Goal: Book appointment/travel/reservation

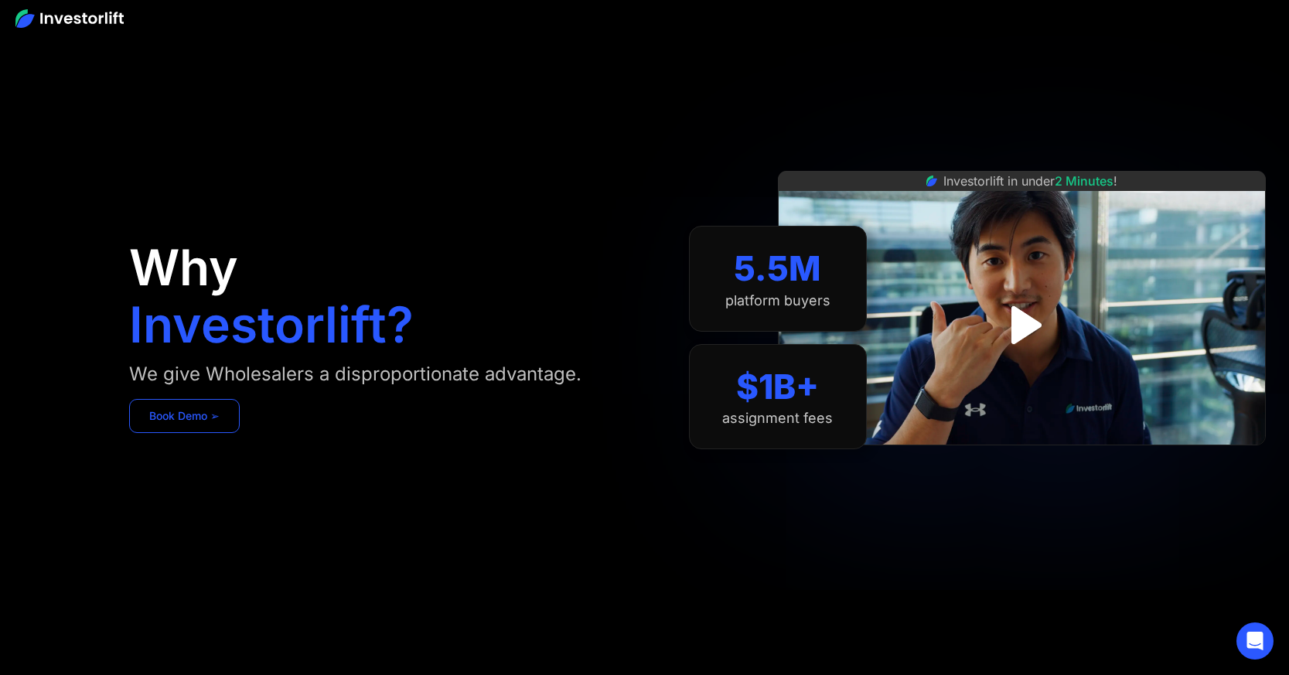
click at [207, 408] on link "Book Demo ➢" at bounding box center [184, 416] width 111 height 34
